Goal: Communication & Community: Answer question/provide support

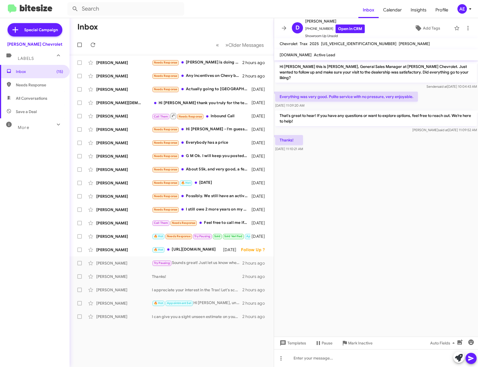
click at [285, 26] on icon at bounding box center [284, 28] width 4 height 4
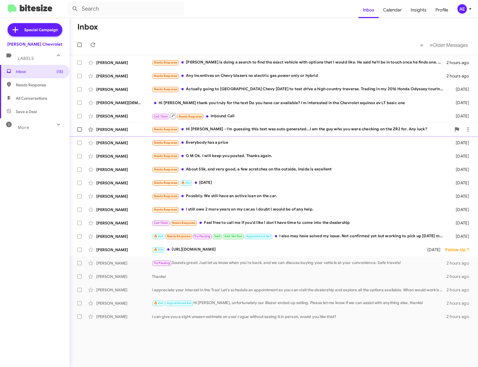
click at [251, 131] on div "Needs Response Hi [PERSON_NAME] - I'm guessing this text was auto generated...I…" at bounding box center [302, 129] width 300 height 6
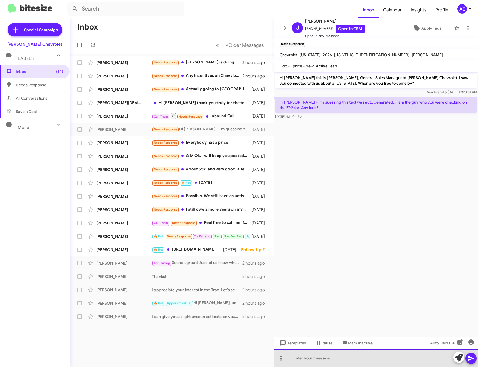
click at [332, 354] on div at bounding box center [376, 358] width 204 height 18
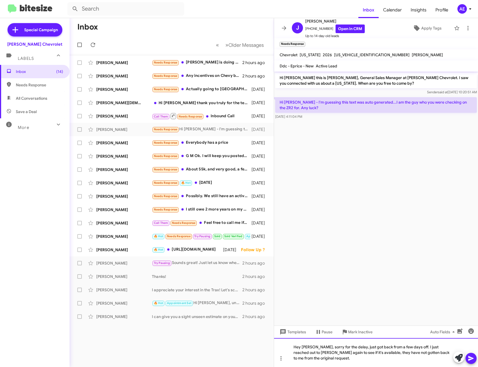
click at [315, 361] on div "Hey [PERSON_NAME], sorry for the delay, just got back from a few days off. I ju…" at bounding box center [376, 352] width 204 height 29
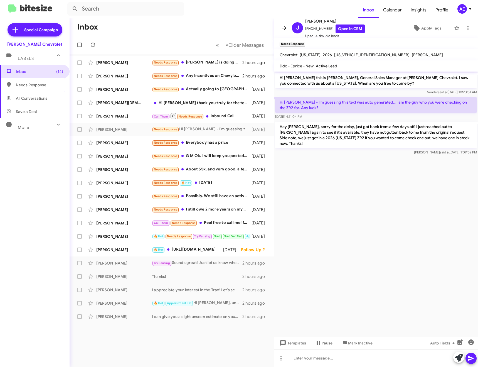
click at [284, 30] on icon at bounding box center [284, 28] width 7 height 7
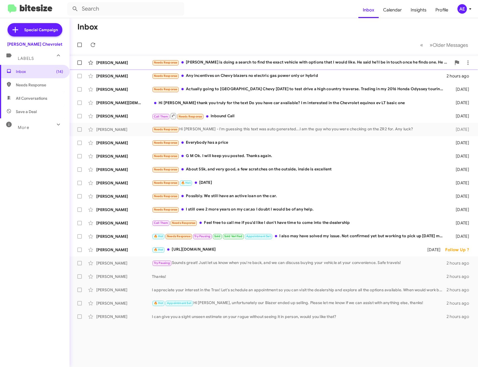
click at [240, 62] on div "Needs Response [PERSON_NAME] is doing a search to find the exact vehicle with o…" at bounding box center [302, 62] width 300 height 6
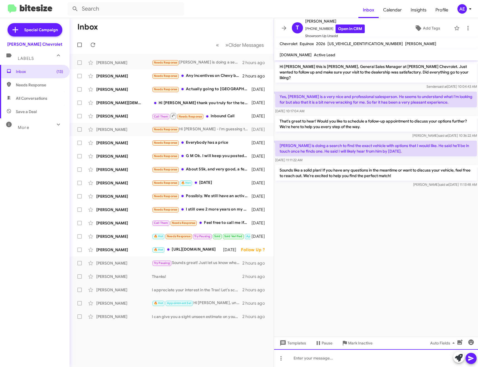
click at [322, 358] on div at bounding box center [376, 358] width 204 height 18
click at [284, 31] on icon at bounding box center [284, 28] width 7 height 7
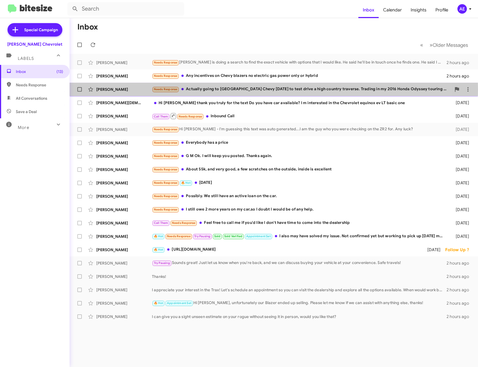
click at [253, 90] on div "Needs Response Actually going to [GEOGRAPHIC_DATA] Chevy [DATE] to test drive a…" at bounding box center [302, 89] width 300 height 6
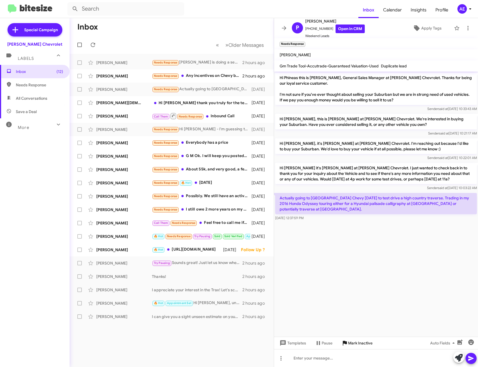
click at [366, 345] on span "Mark Inactive" at bounding box center [360, 343] width 25 height 10
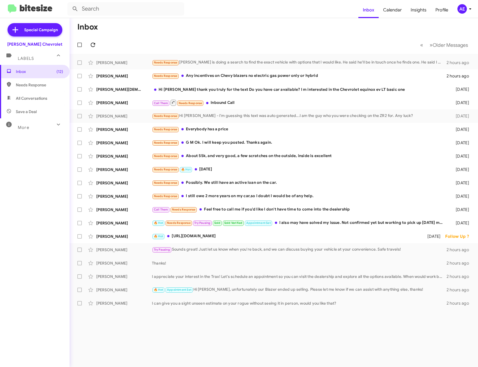
click at [97, 48] on button at bounding box center [92, 44] width 11 height 11
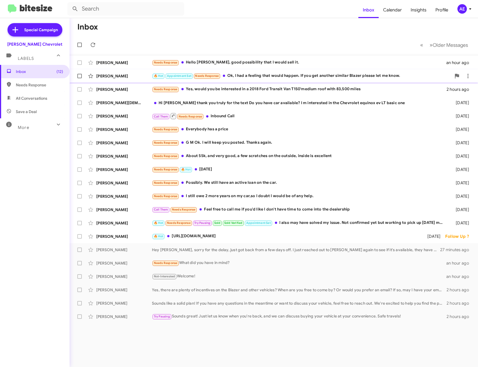
click at [289, 75] on div "🔥 Hot Appointment Set Needs Response Ok, I had a feeling that would happen. If …" at bounding box center [302, 76] width 300 height 6
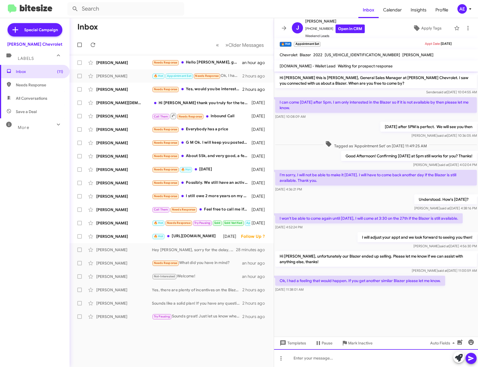
click at [385, 363] on div at bounding box center [376, 358] width 204 height 18
click at [283, 30] on icon at bounding box center [284, 28] width 7 height 7
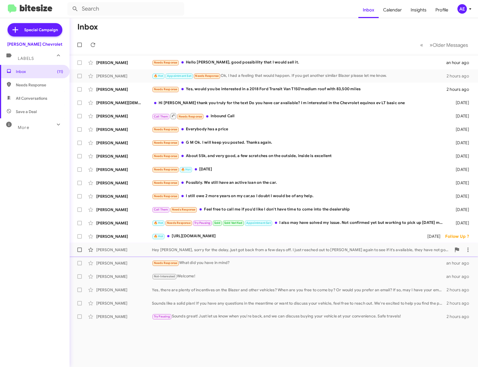
click at [233, 251] on div "Hey [PERSON_NAME], sorry for the delay, just got back from a few days off. I ju…" at bounding box center [302, 250] width 300 height 6
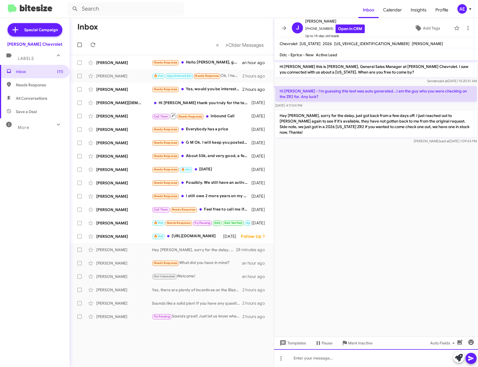
click at [364, 358] on div at bounding box center [376, 358] width 204 height 18
click at [284, 28] on icon at bounding box center [284, 28] width 7 height 7
